Goal: Information Seeking & Learning: Find specific fact

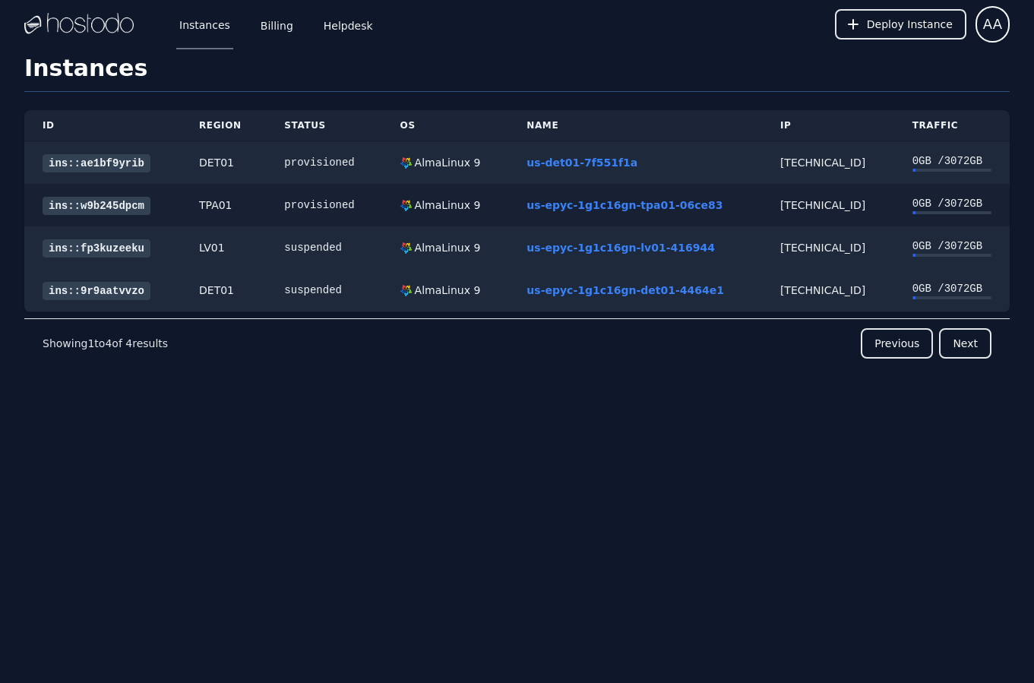
click at [820, 203] on div "[TECHNICAL_ID]" at bounding box center [828, 204] width 96 height 15
copy div "[TECHNICAL_ID]"
click at [822, 163] on div "[TECHNICAL_ID]" at bounding box center [828, 162] width 96 height 15
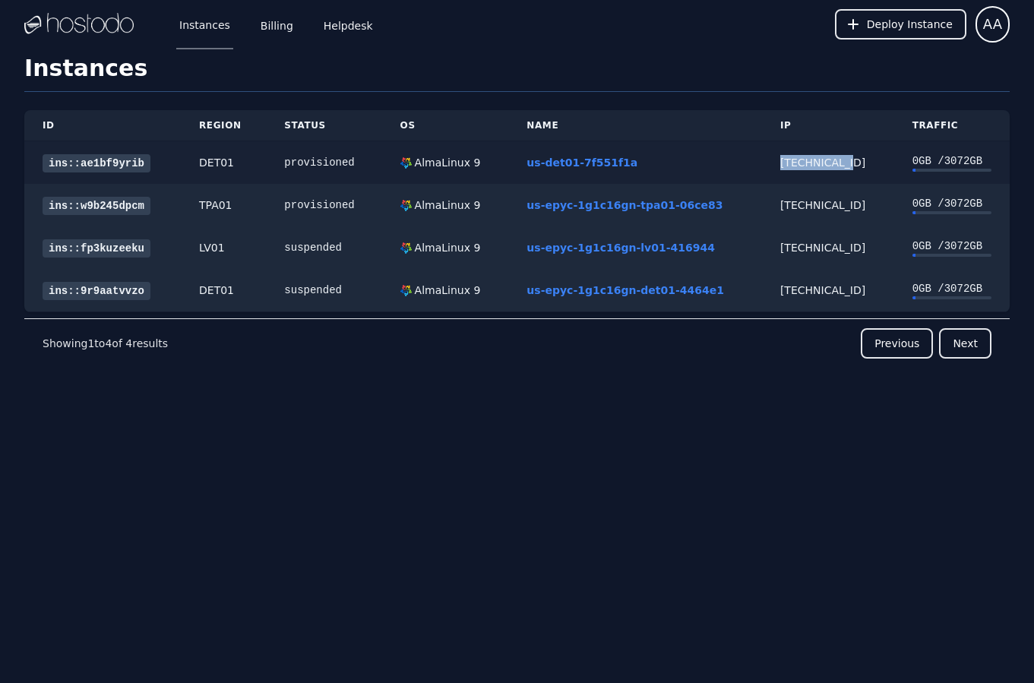
copy div "[TECHNICAL_ID]"
